Goal: Find specific page/section

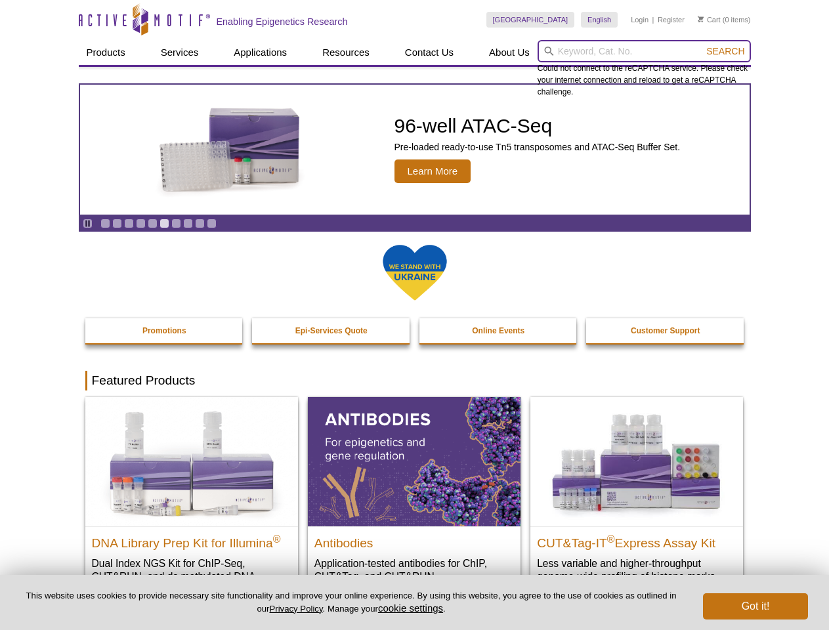
click at [644, 51] on input "search" at bounding box center [644, 51] width 213 height 22
click at [725, 51] on span "Search" at bounding box center [725, 51] width 38 height 11
click at [87, 223] on icon "Pause" at bounding box center [87, 223] width 9 height 9
click at [105, 223] on link "Go to slide 1" at bounding box center [105, 224] width 10 height 10
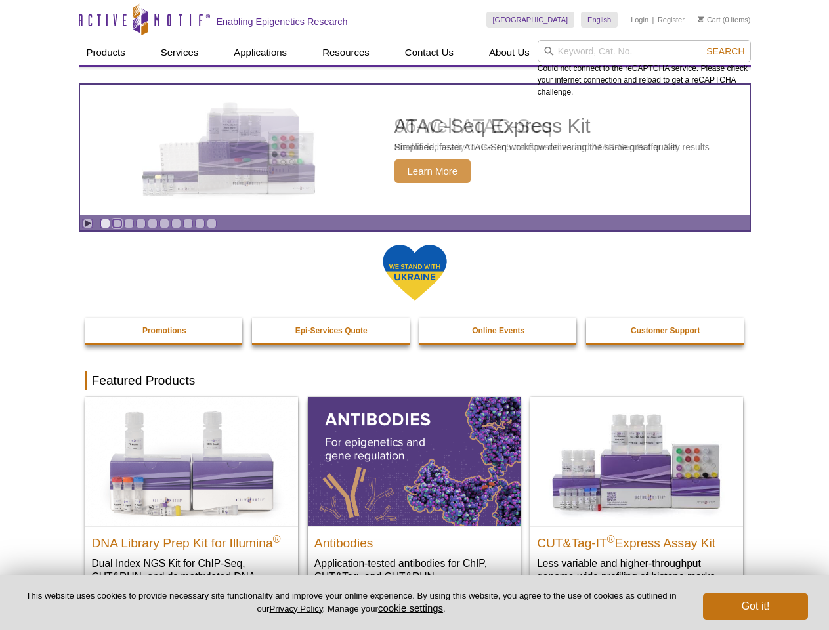
click at [117, 223] on link "Go to slide 2" at bounding box center [117, 224] width 10 height 10
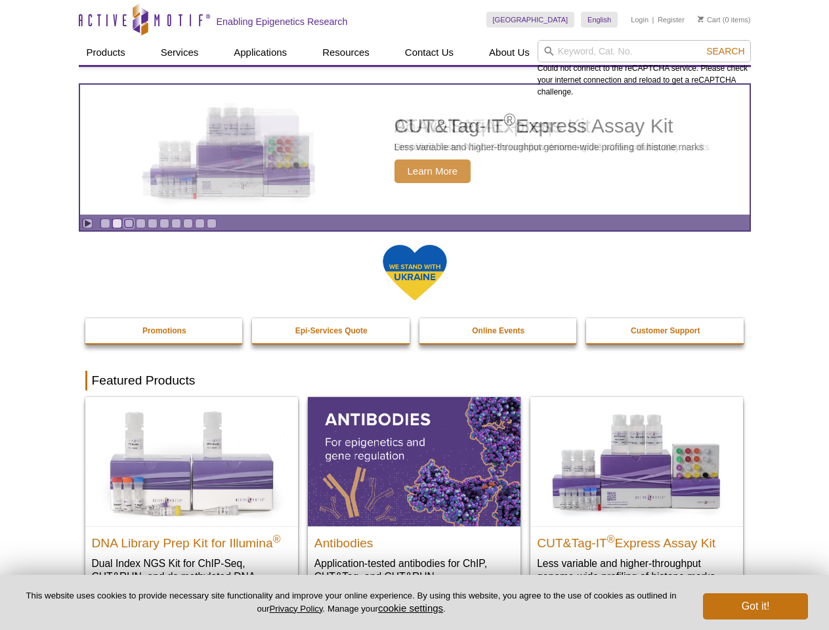
click at [129, 223] on link "Go to slide 3" at bounding box center [129, 224] width 10 height 10
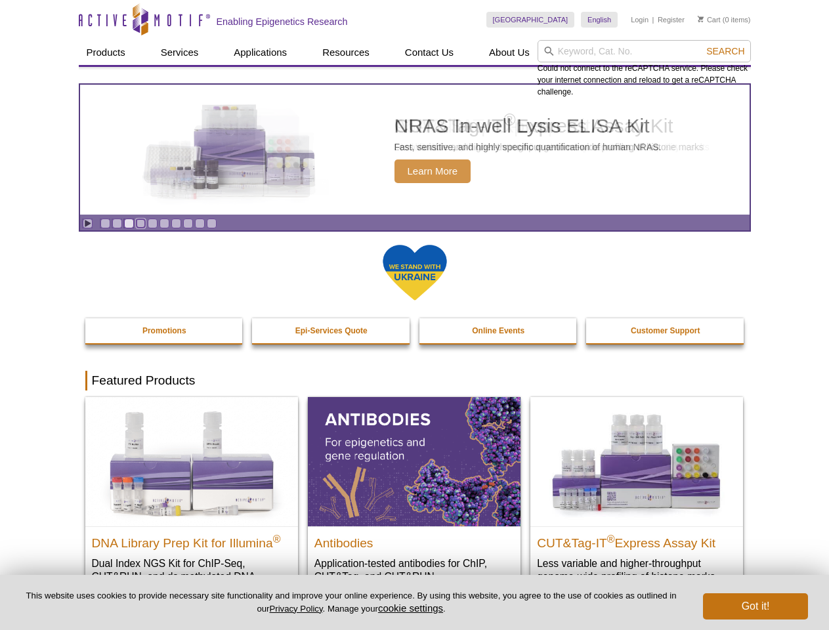
click at [140, 223] on link "Go to slide 4" at bounding box center [141, 224] width 10 height 10
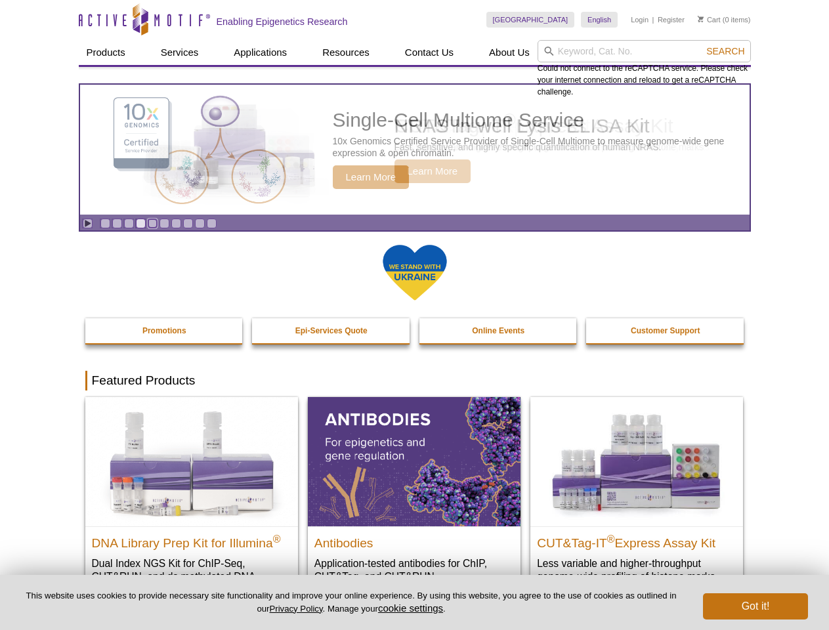
click at [152, 223] on link "Go to slide 5" at bounding box center [153, 224] width 10 height 10
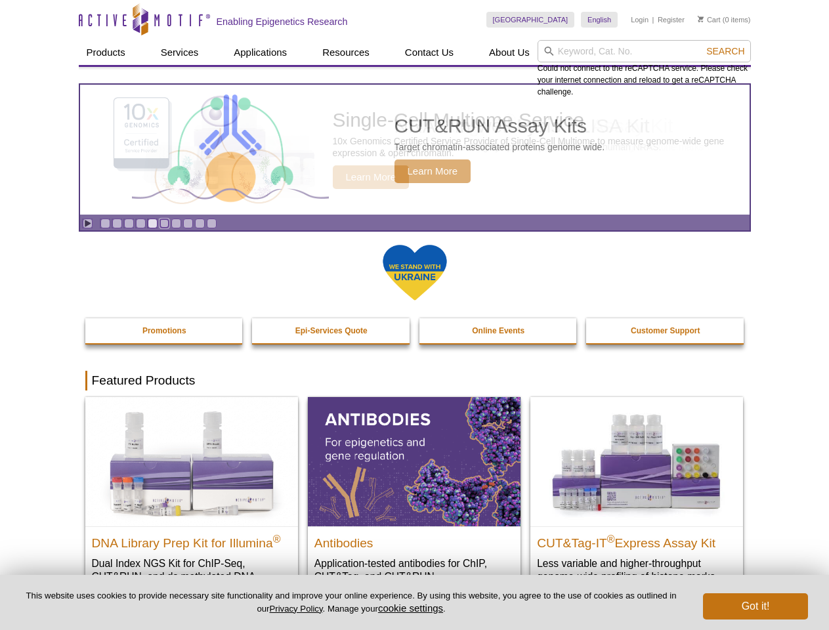
click at [164, 223] on link "Go to slide 6" at bounding box center [165, 224] width 10 height 10
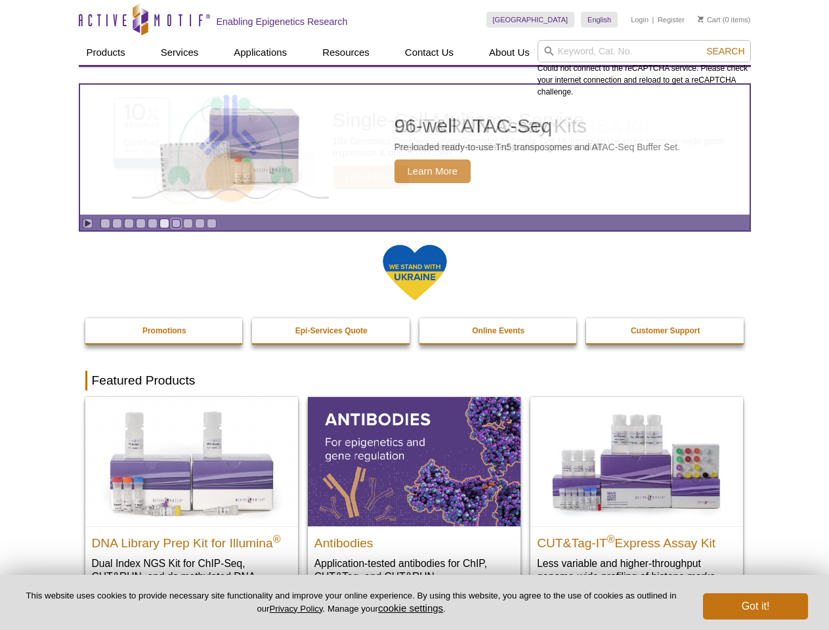
click at [176, 223] on link "Go to slide 7" at bounding box center [176, 224] width 10 height 10
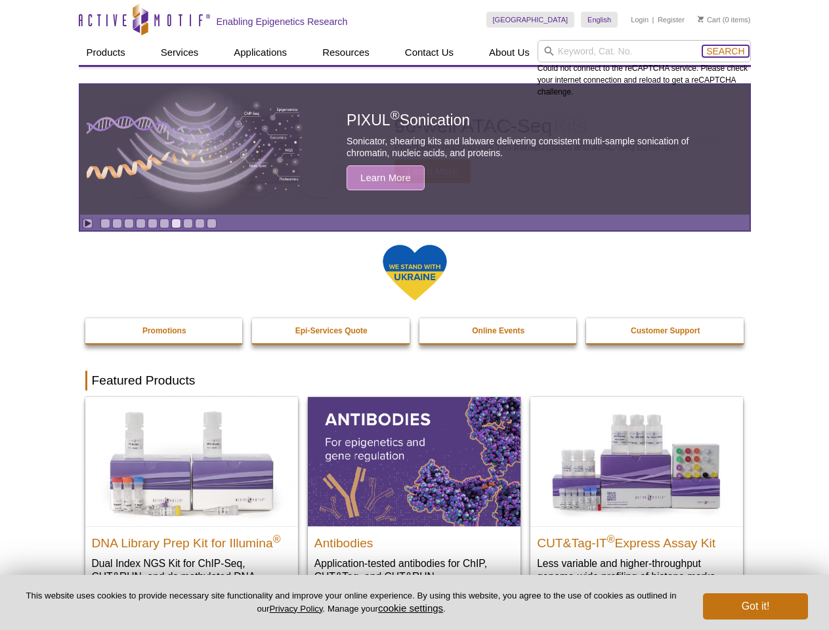
click at [725, 51] on span "Search" at bounding box center [725, 51] width 38 height 11
